Goal: Use online tool/utility: Utilize a website feature to perform a specific function

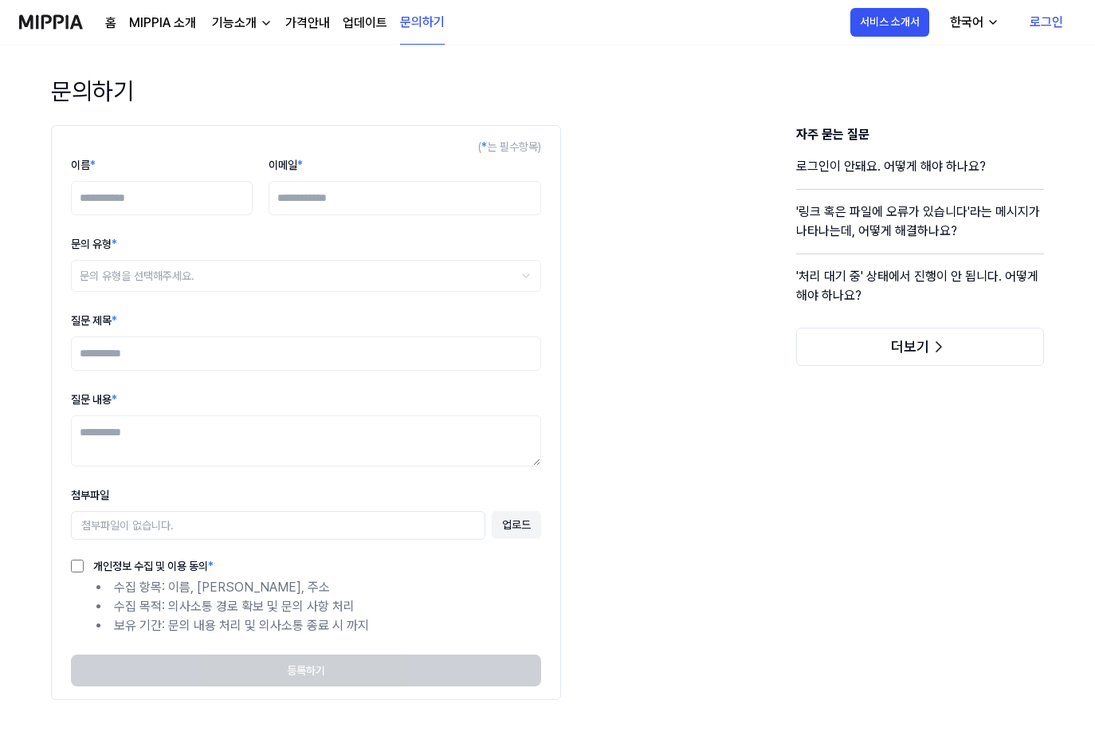
click at [56, 19] on img at bounding box center [51, 22] width 64 height 44
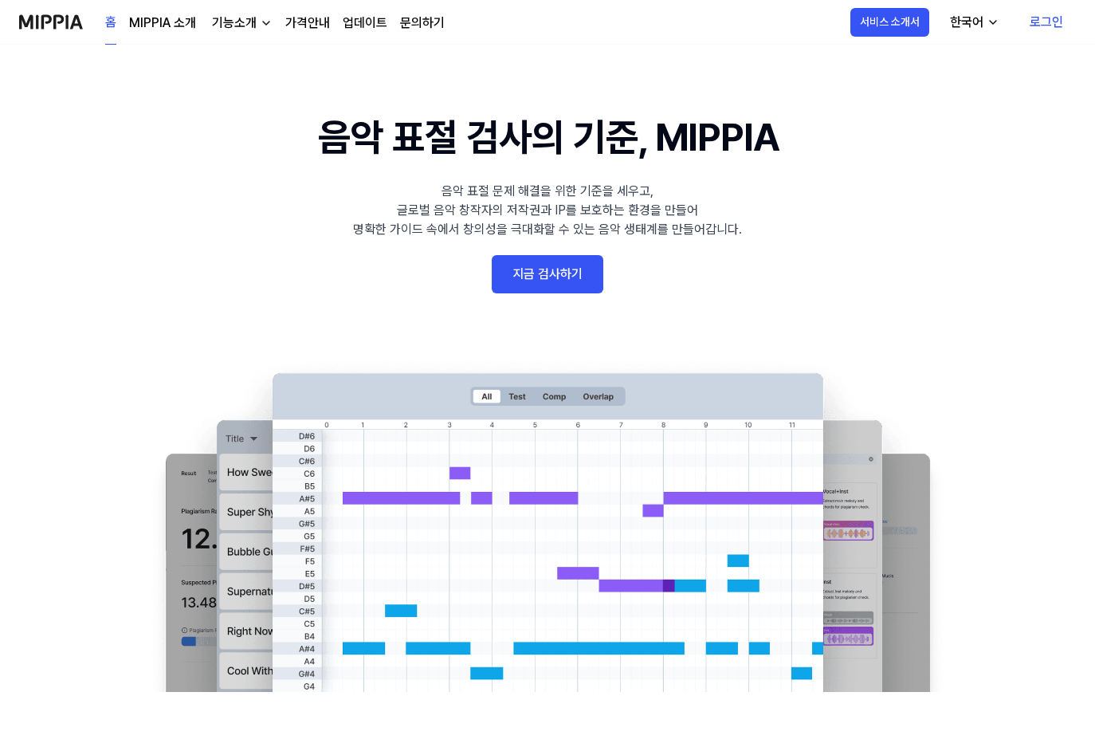
click at [560, 272] on link "지금 검사하기" at bounding box center [548, 274] width 112 height 38
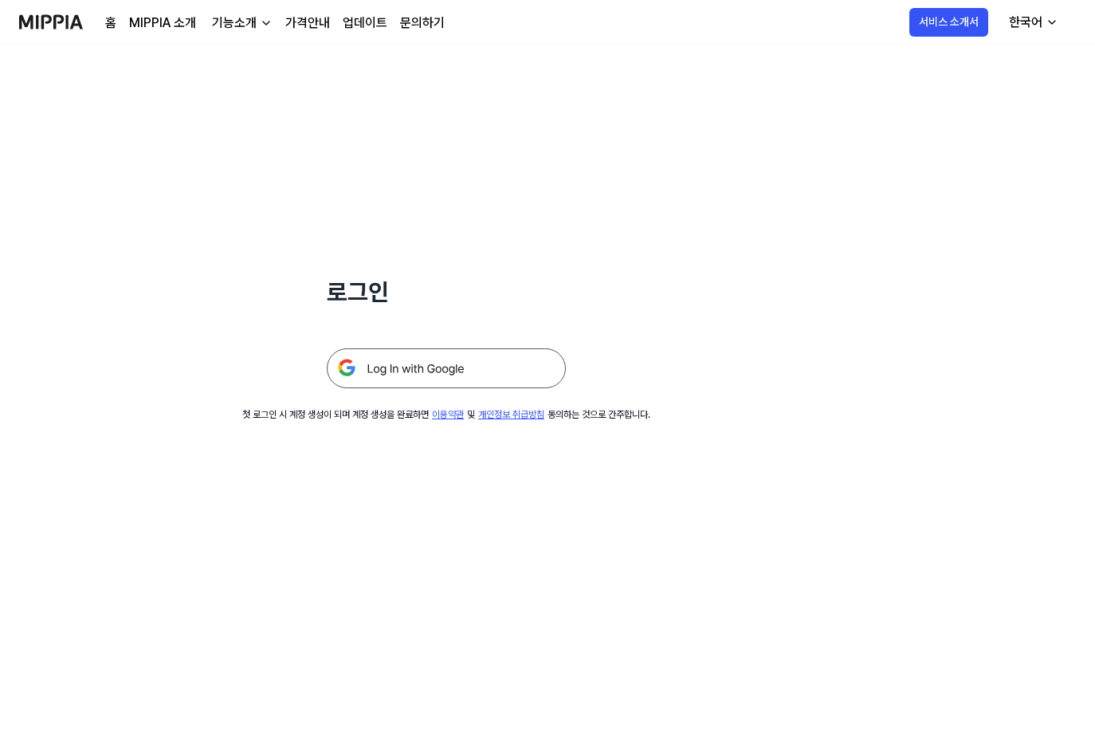
click at [426, 378] on img at bounding box center [446, 368] width 239 height 40
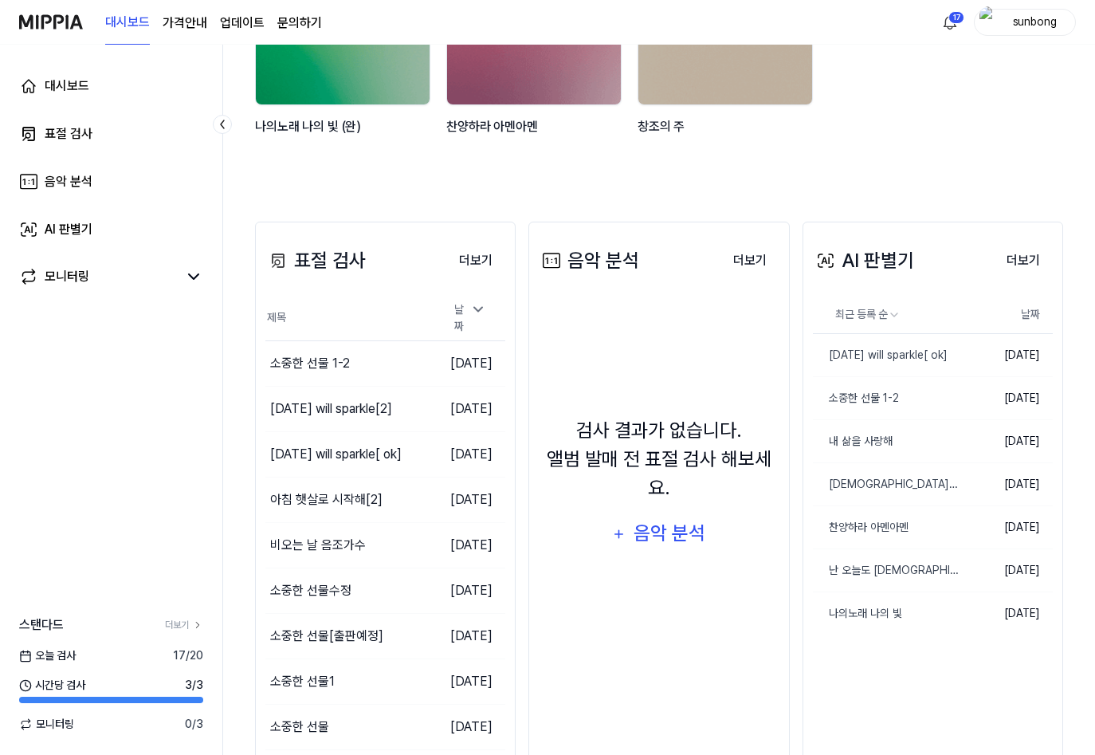
scroll to position [279, 0]
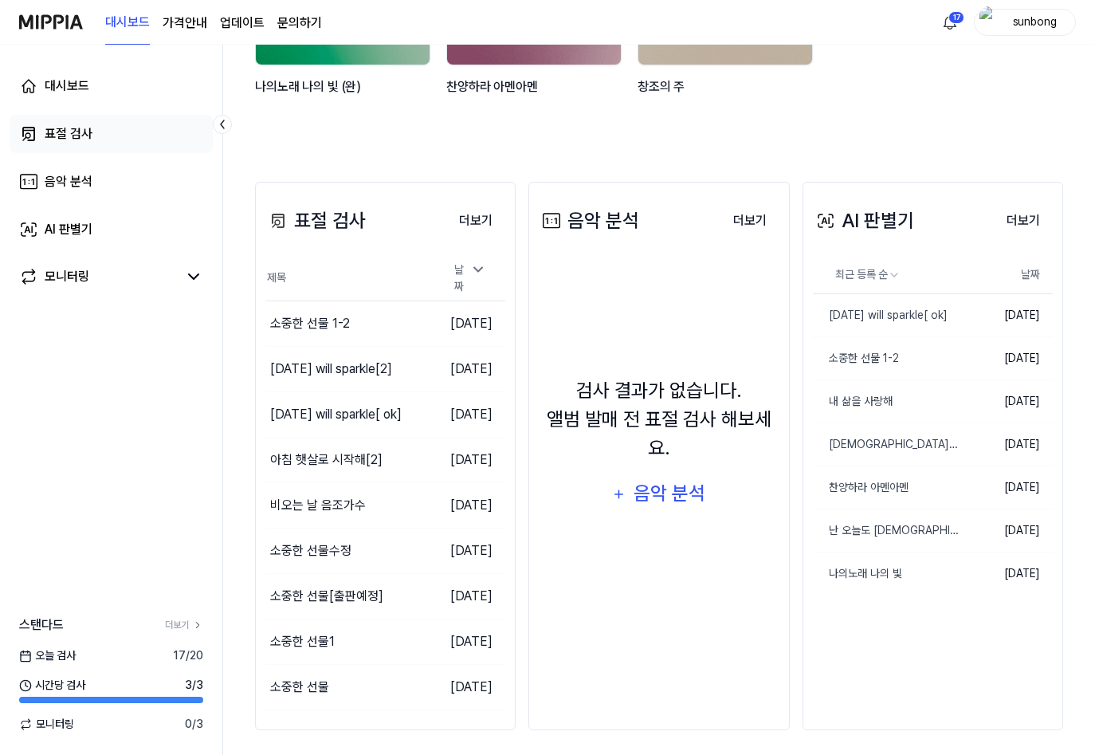
click at [81, 124] on link "표절 검사" at bounding box center [111, 134] width 203 height 38
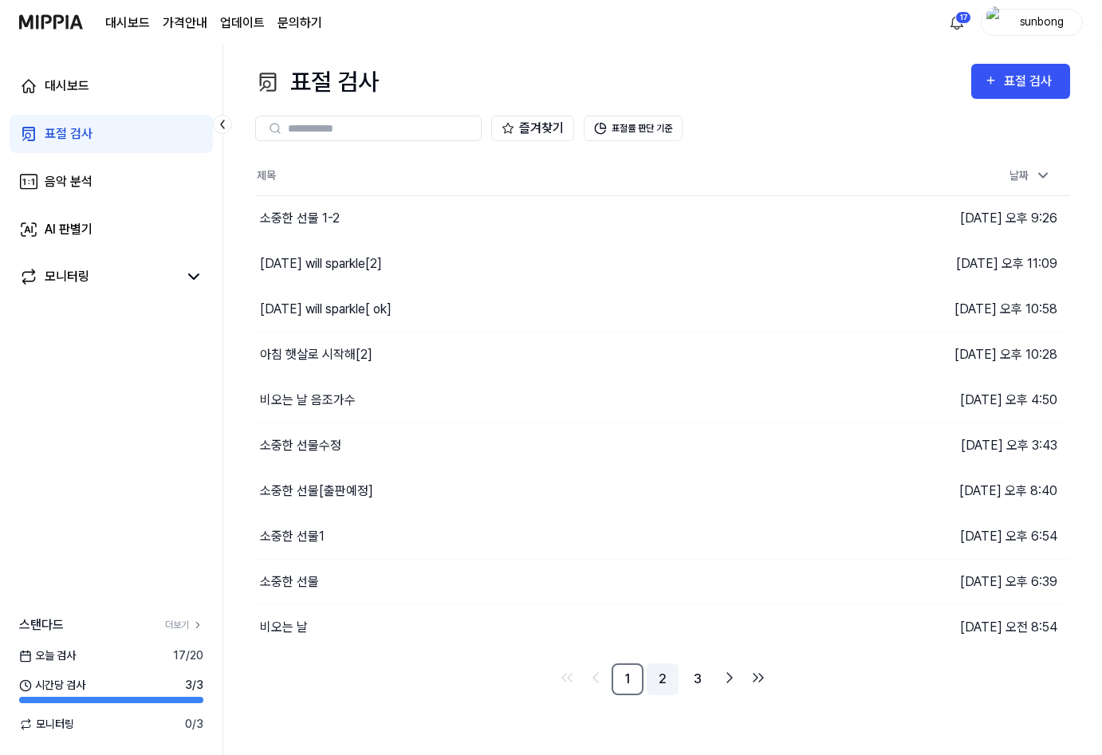
click at [670, 676] on link "2" at bounding box center [662, 679] width 32 height 32
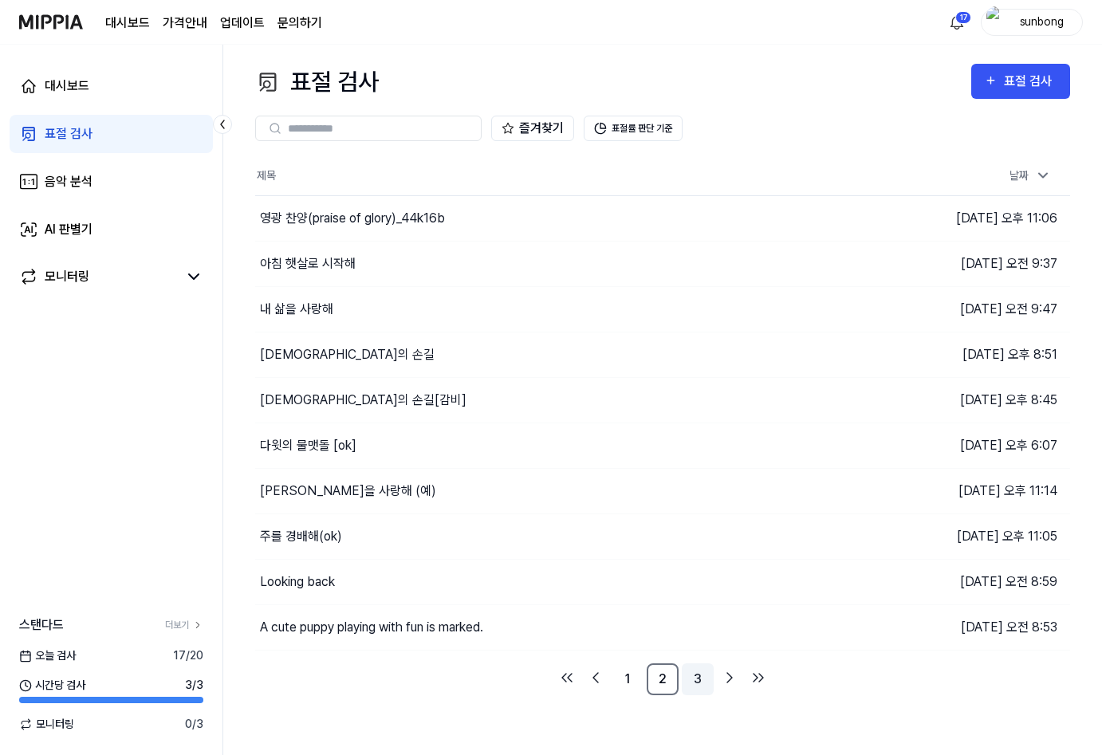
click at [701, 677] on link "3" at bounding box center [698, 679] width 32 height 32
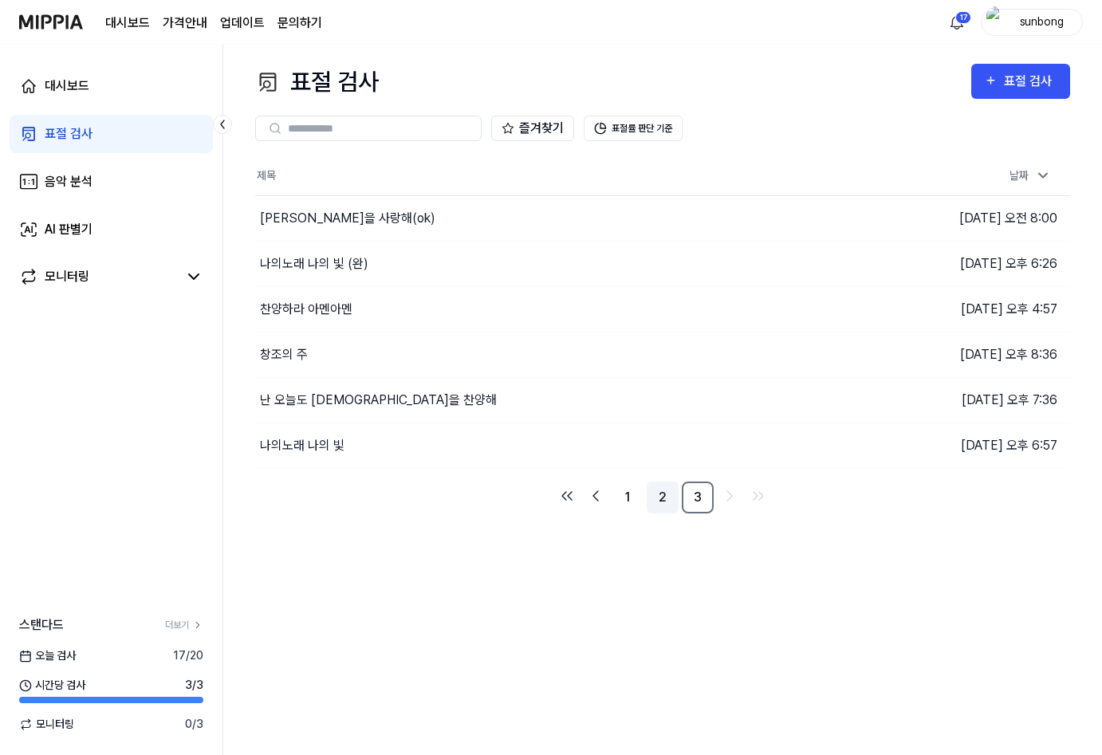
click at [665, 496] on link "2" at bounding box center [662, 497] width 32 height 32
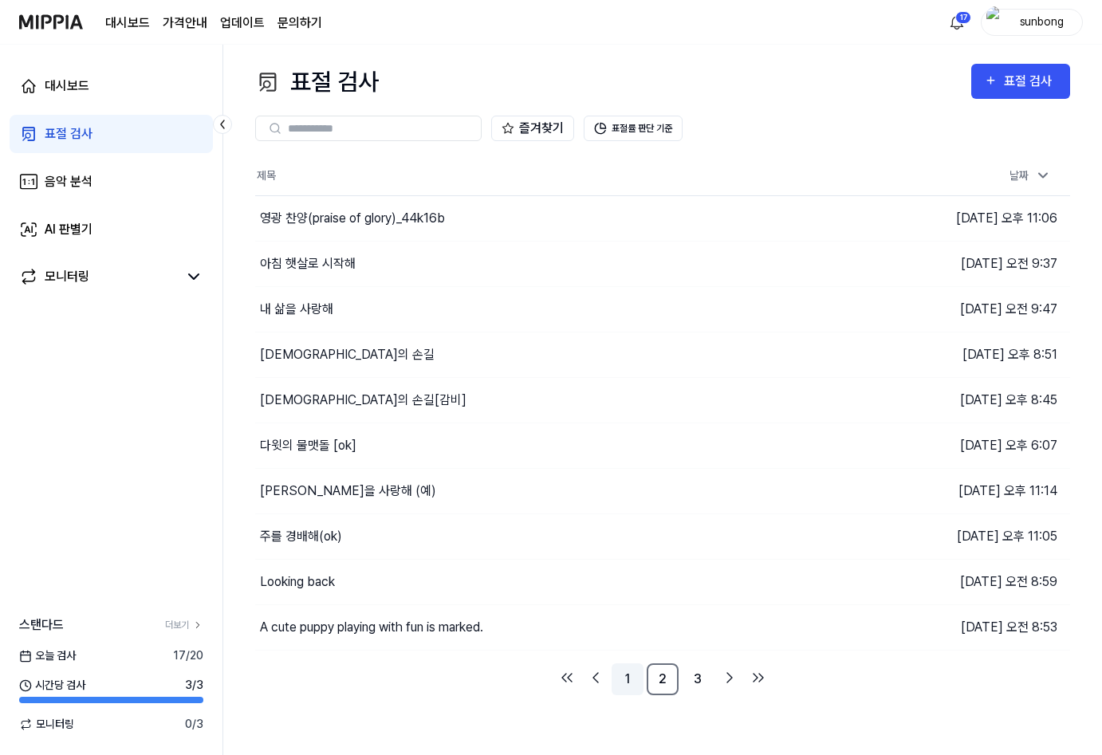
click at [625, 678] on link "1" at bounding box center [627, 679] width 32 height 32
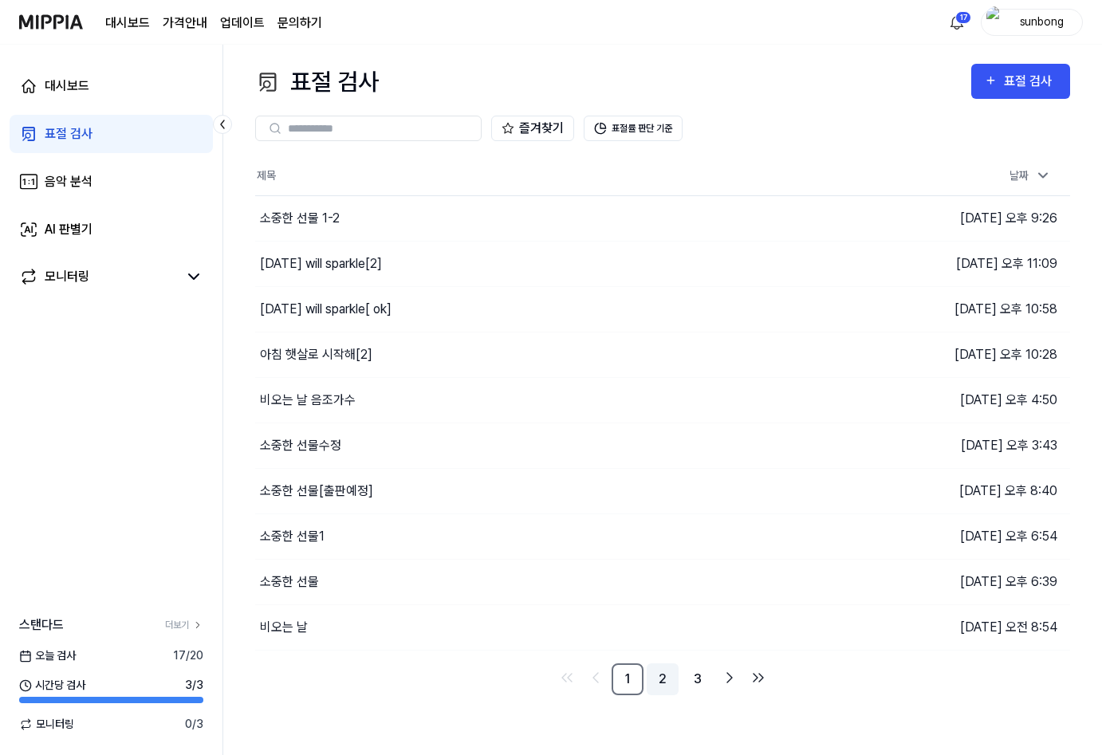
click at [663, 676] on link "2" at bounding box center [662, 679] width 32 height 32
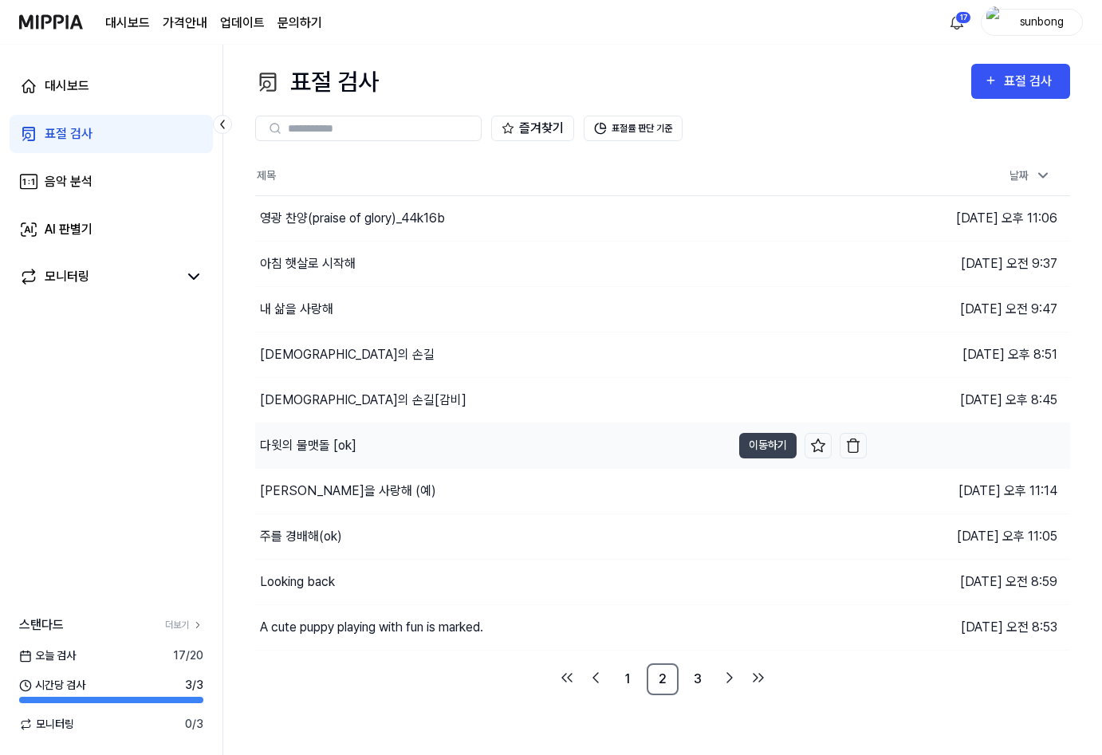
click at [329, 450] on div "다윗의 물맷돌 [ok]" at bounding box center [308, 445] width 96 height 19
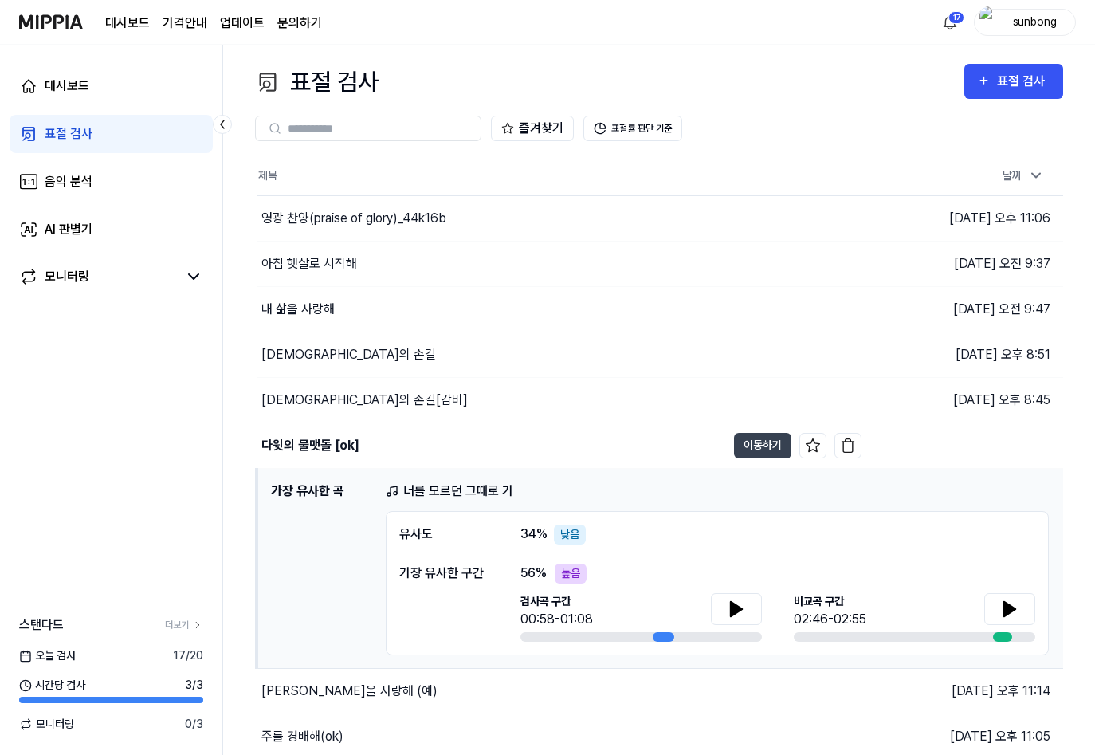
scroll to position [140, 0]
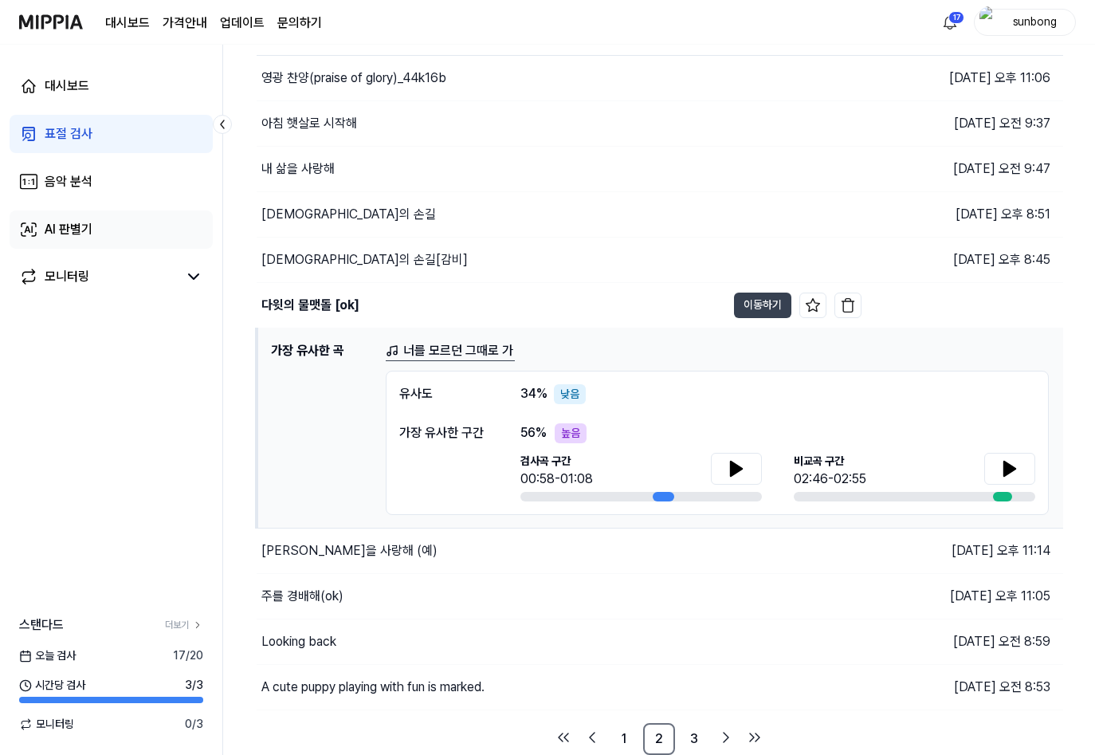
click at [57, 233] on div "AI 판별기" at bounding box center [69, 229] width 48 height 19
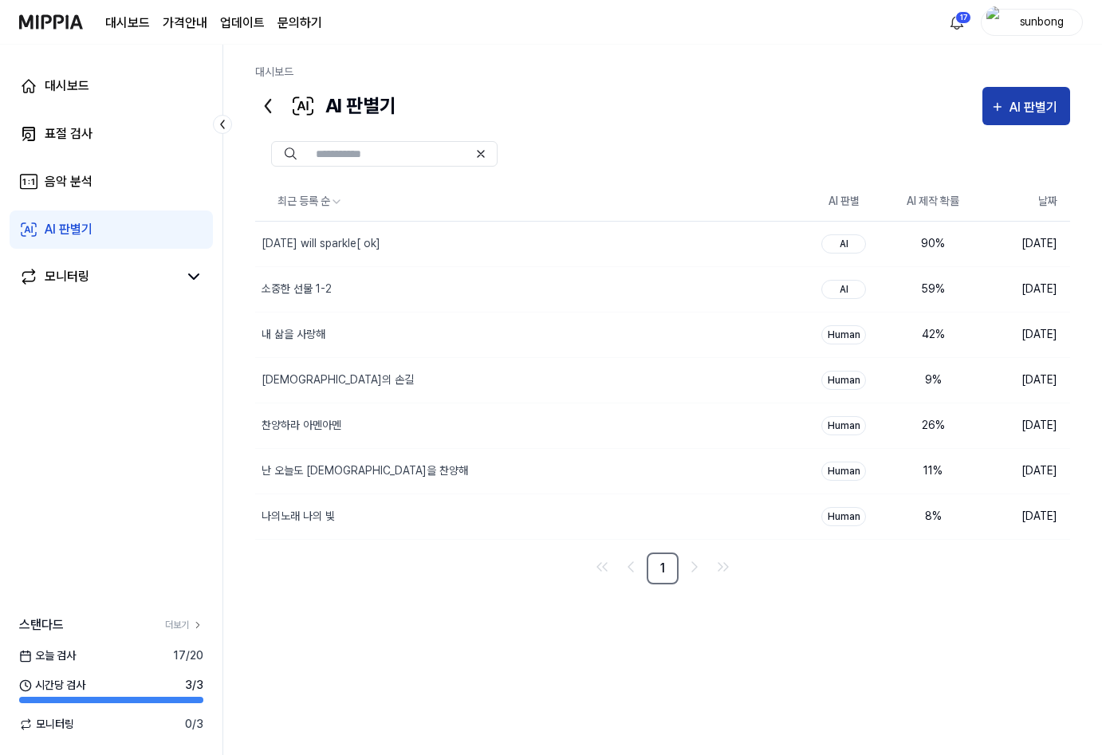
click at [1034, 96] on button "AI 판별기" at bounding box center [1026, 106] width 88 height 38
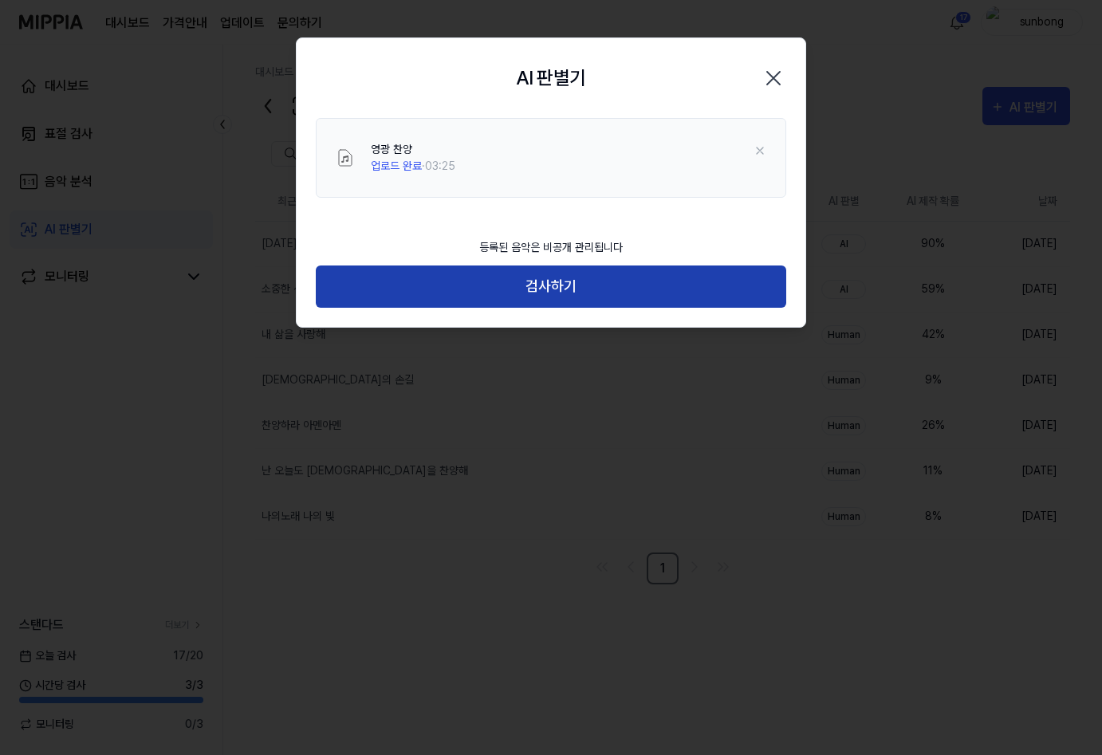
click at [545, 283] on button "검사하기" at bounding box center [551, 286] width 470 height 42
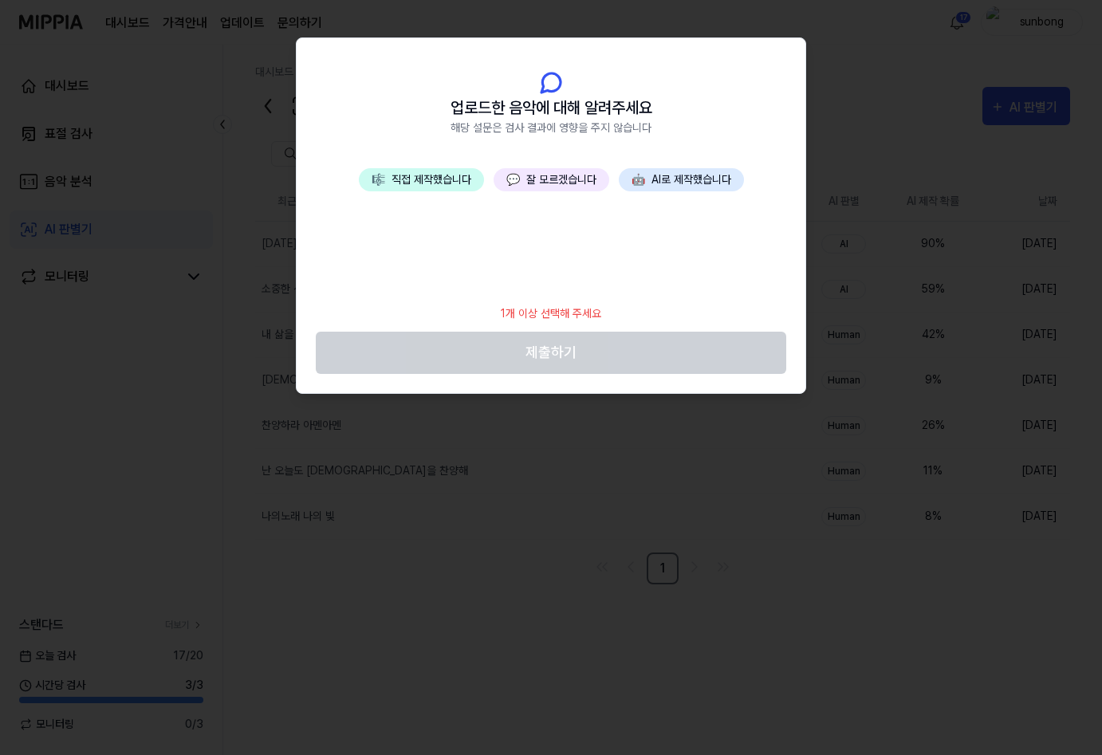
click at [543, 180] on button "💬 잘 모르겠습니다" at bounding box center [551, 179] width 116 height 23
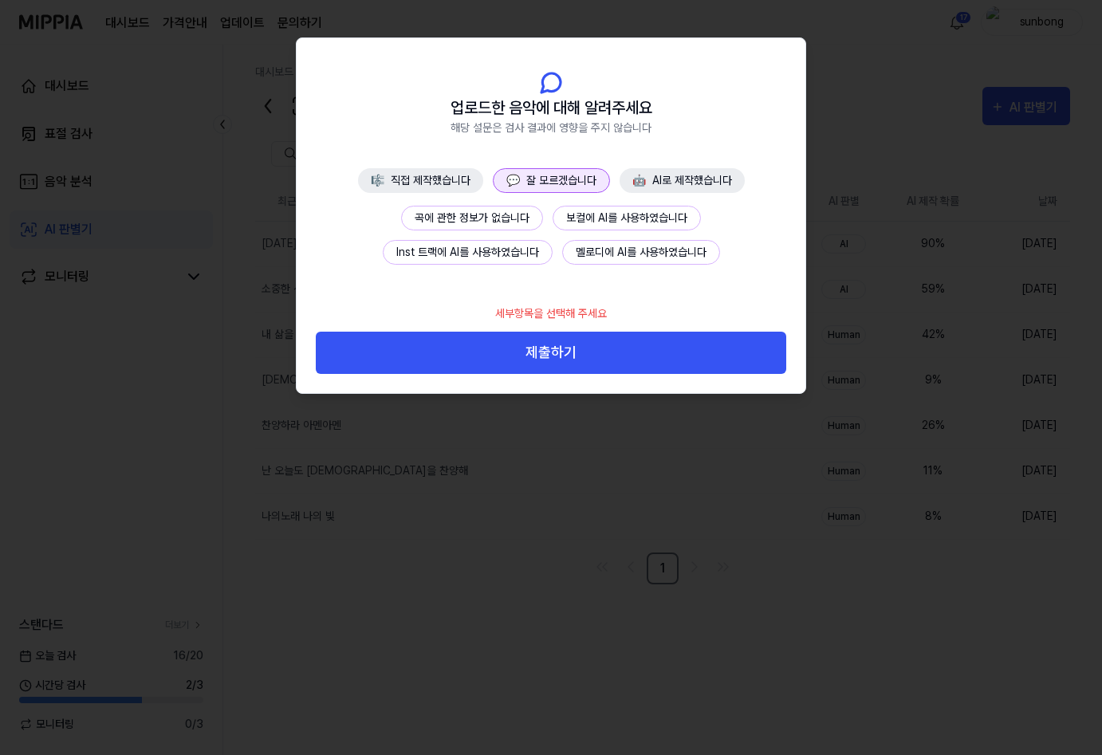
click at [493, 216] on button "곡에 관한 정보가 없습니다" at bounding box center [472, 218] width 142 height 25
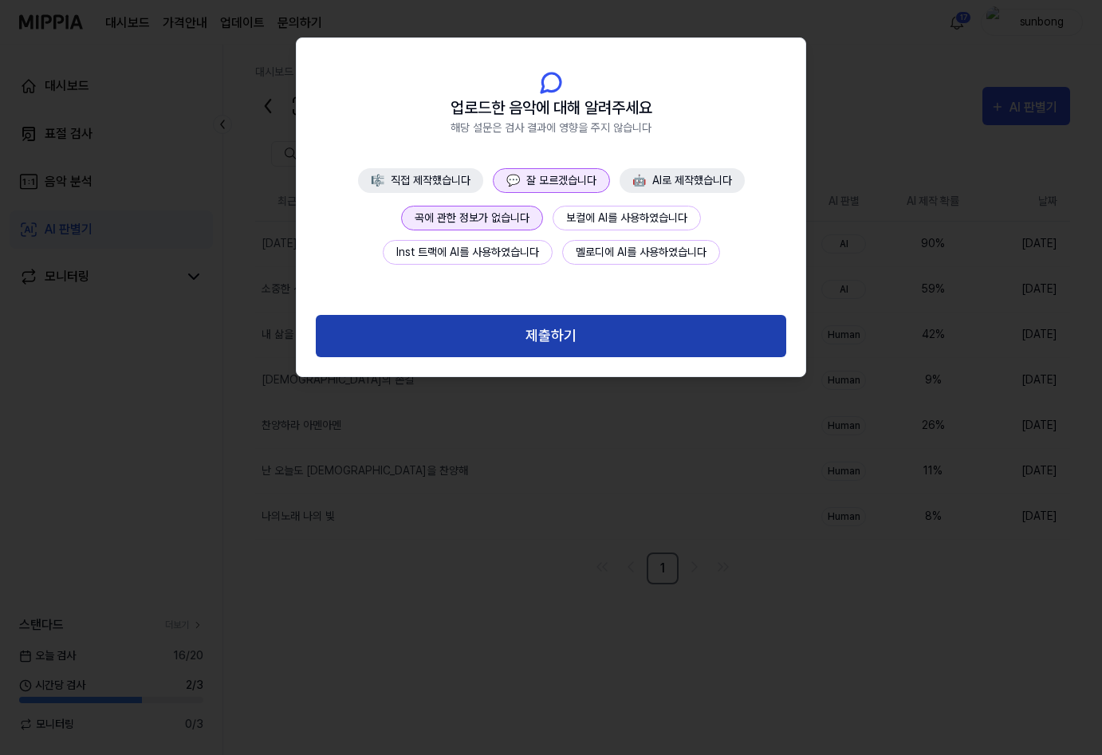
click at [552, 338] on button "제출하기" at bounding box center [551, 336] width 470 height 42
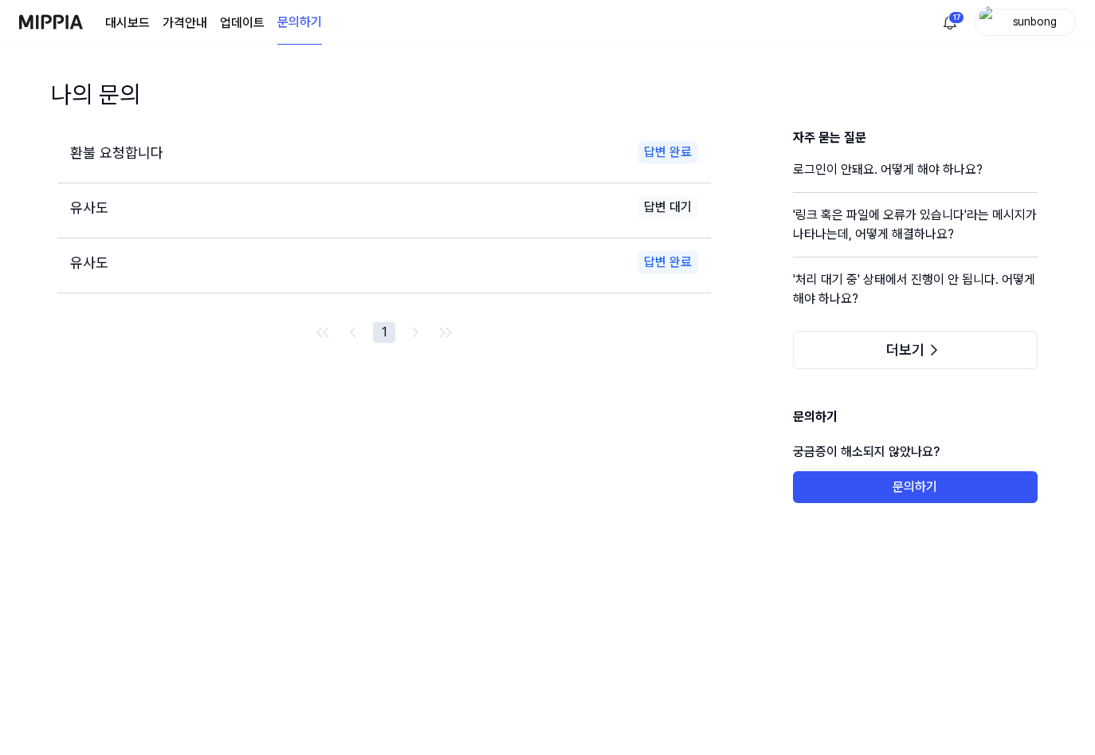
click at [140, 22] on link "대시보드" at bounding box center [127, 23] width 45 height 19
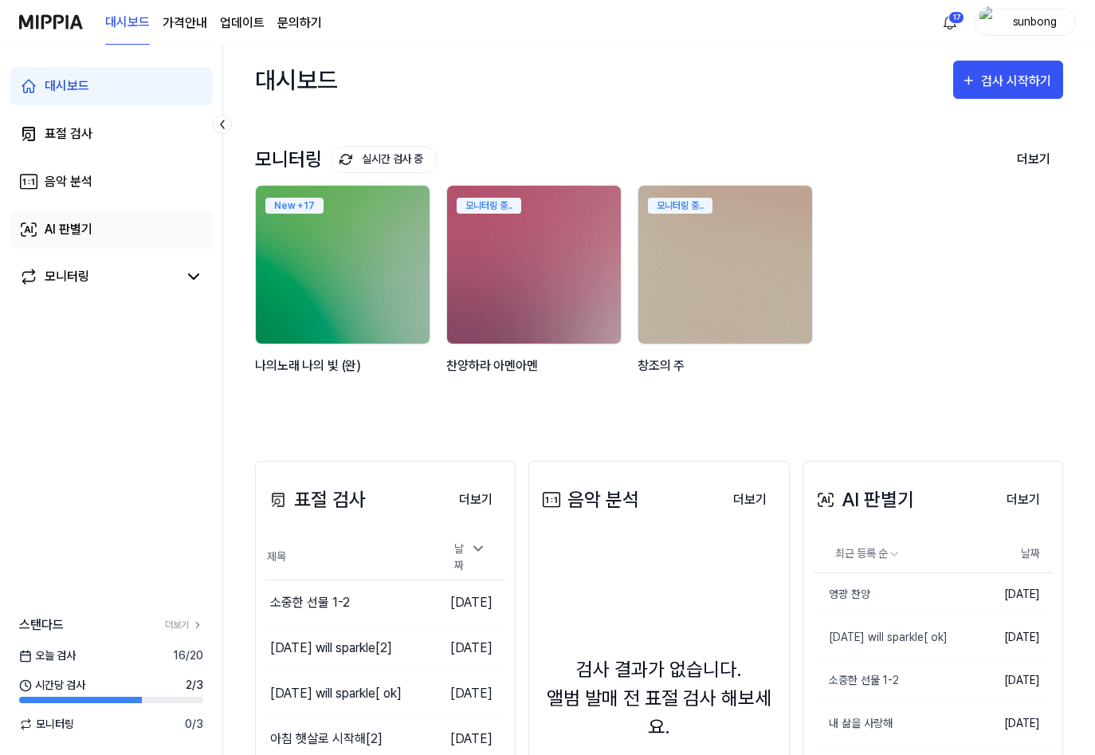
click at [75, 231] on div "AI 판별기" at bounding box center [69, 229] width 48 height 19
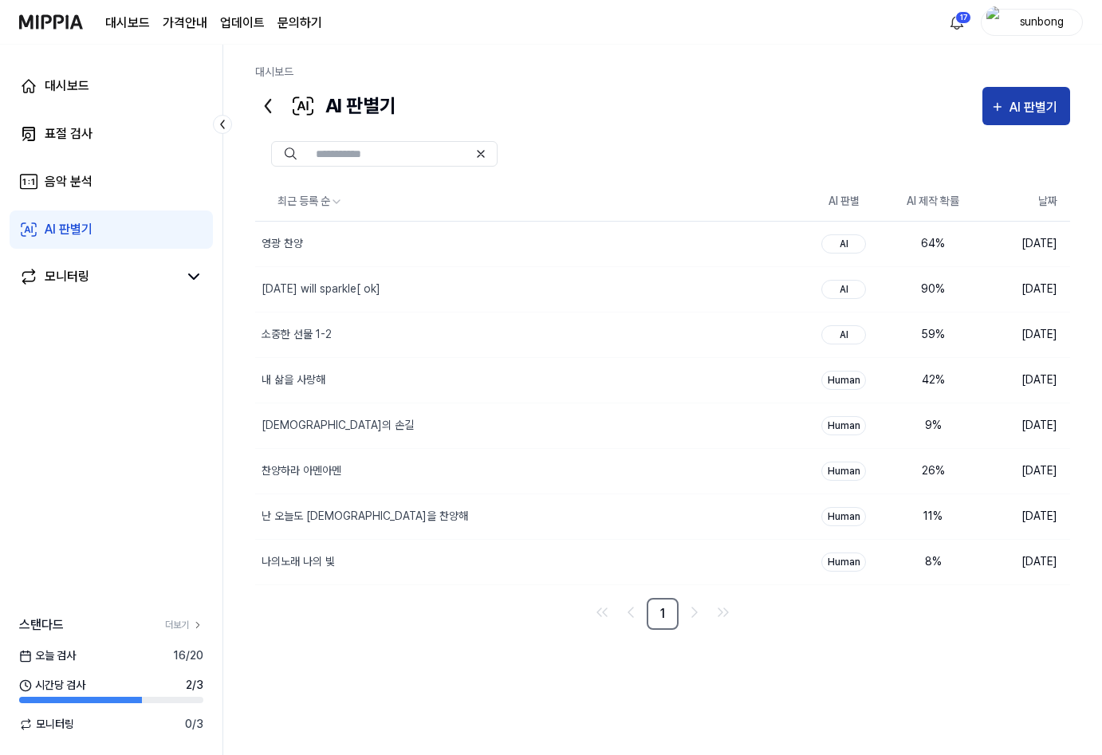
click at [1020, 104] on div "AI 판별기" at bounding box center [1035, 107] width 53 height 21
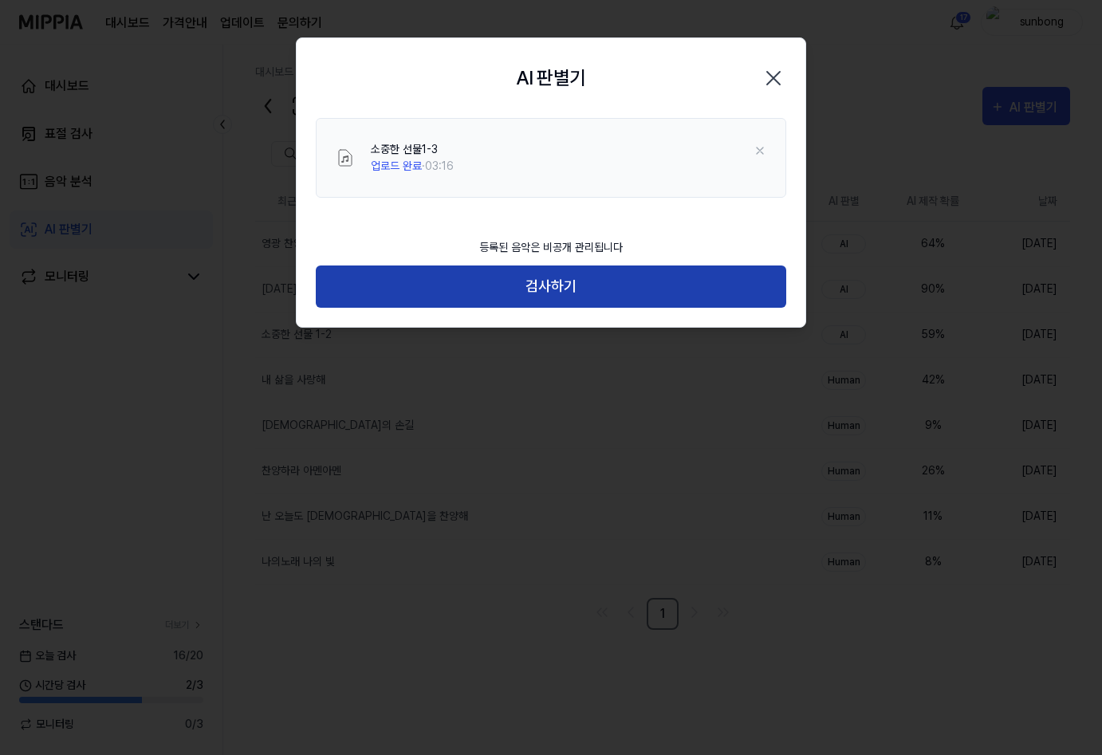
click at [551, 285] on button "검사하기" at bounding box center [551, 286] width 470 height 42
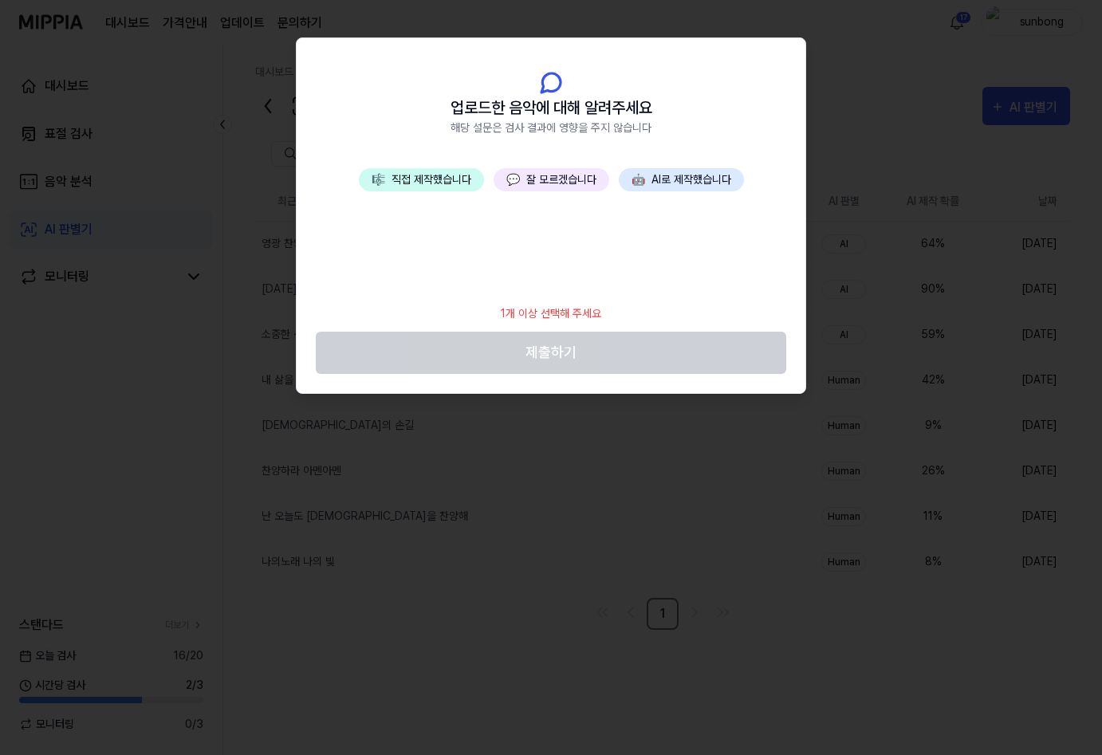
click at [422, 179] on button "🎼 직접 제작했습니다" at bounding box center [421, 179] width 125 height 23
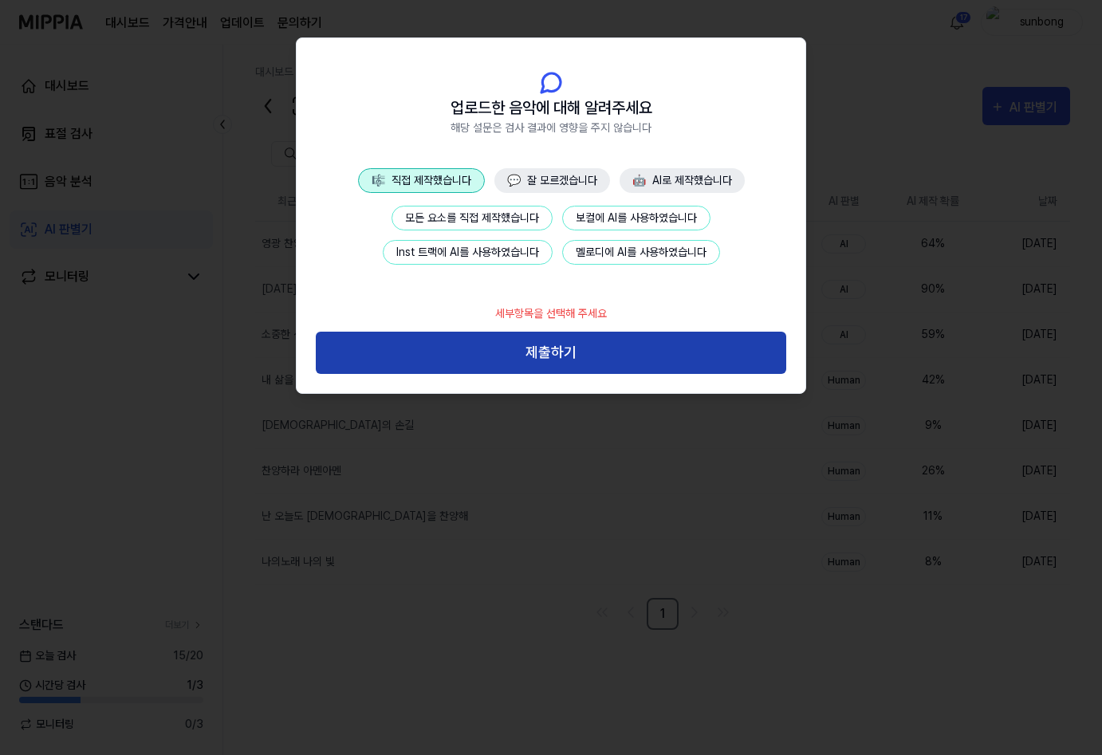
click at [580, 351] on button "제출하기" at bounding box center [551, 353] width 470 height 42
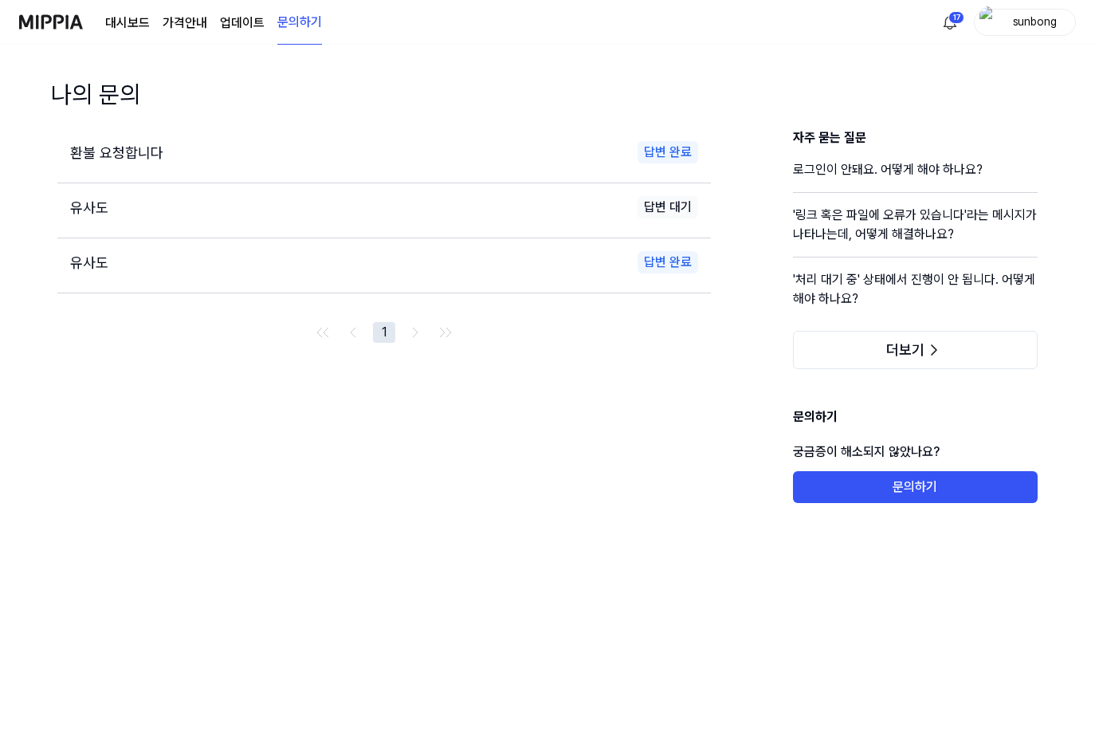
click at [112, 25] on link "대시보드" at bounding box center [127, 23] width 45 height 19
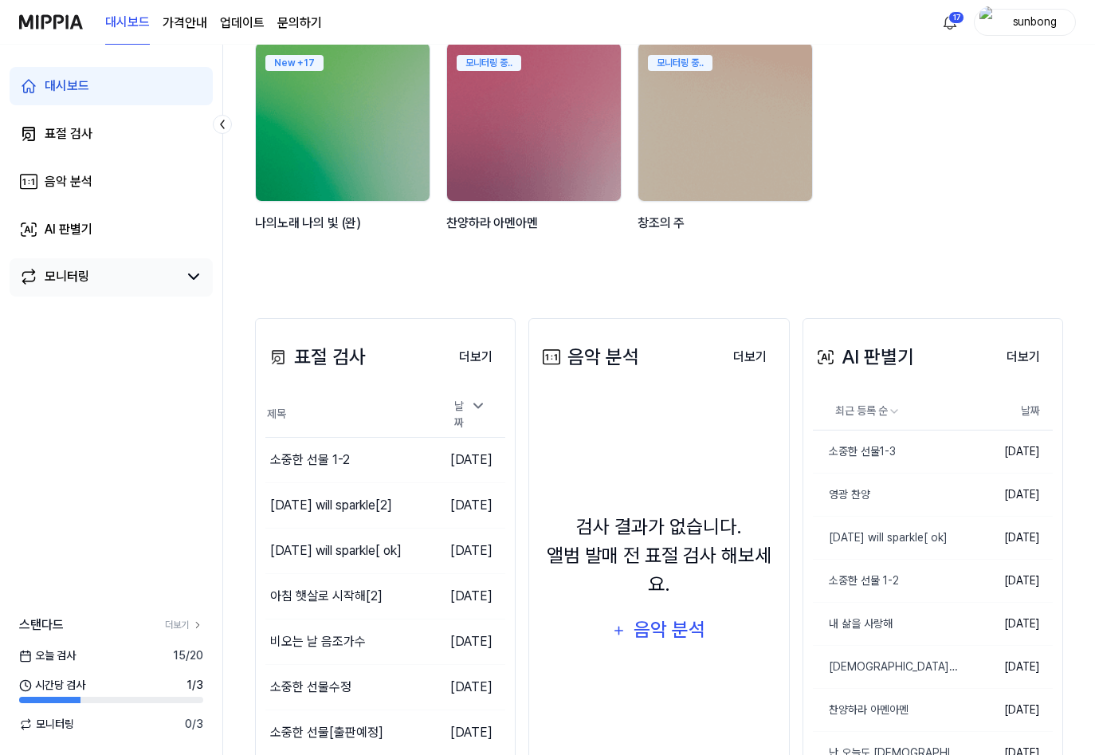
scroll to position [239, 0]
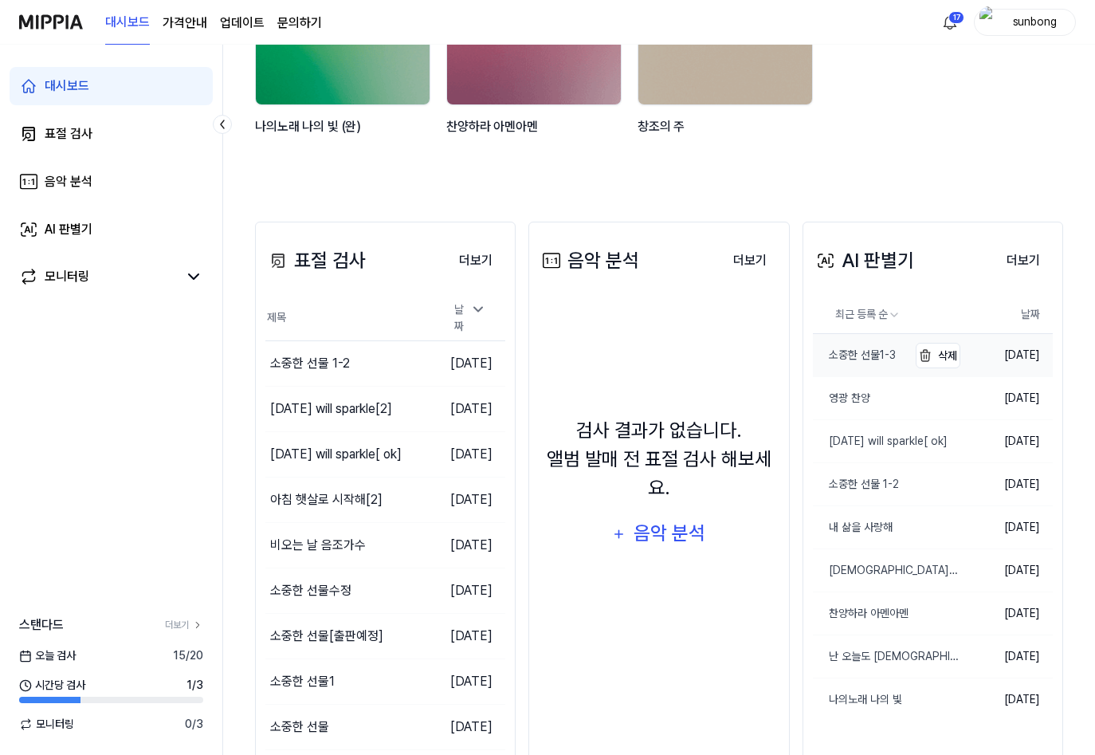
click at [864, 355] on div "소중한 선물1-3" at bounding box center [854, 355] width 83 height 17
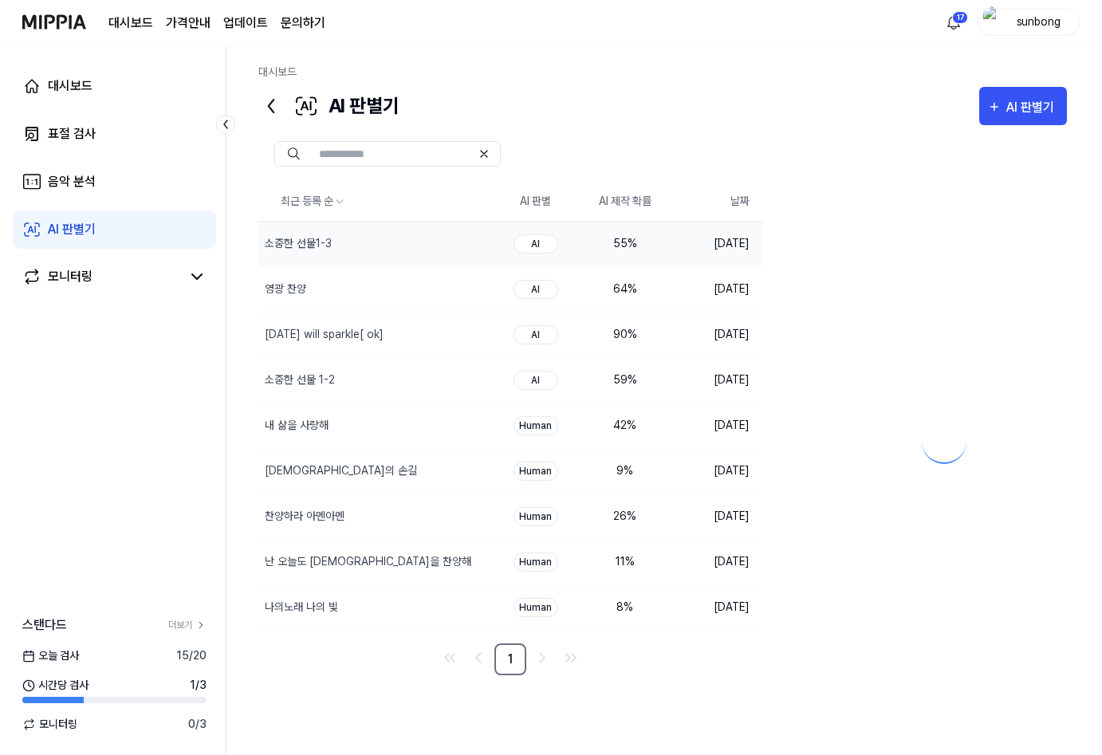
scroll to position [0, 0]
